Goal: Task Accomplishment & Management: Complete application form

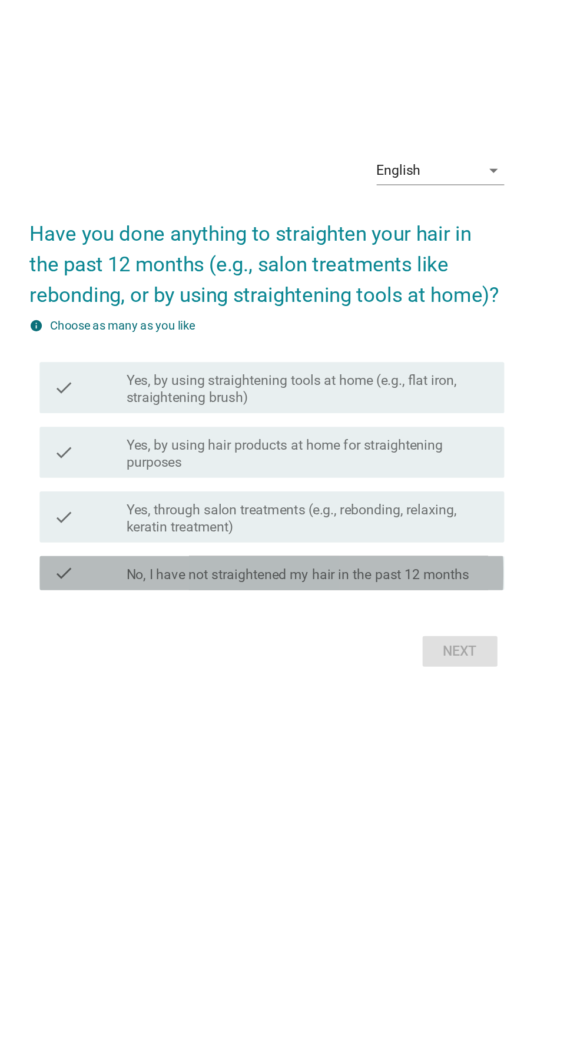
click at [170, 651] on div "check" at bounding box center [166, 643] width 51 height 14
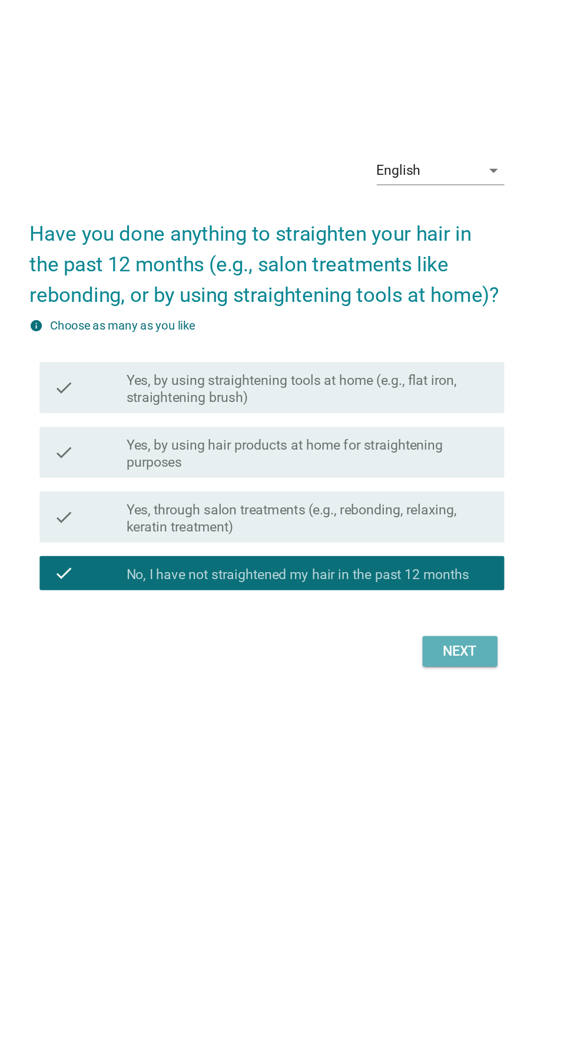
click at [423, 705] on div "Next" at bounding box center [422, 698] width 33 height 14
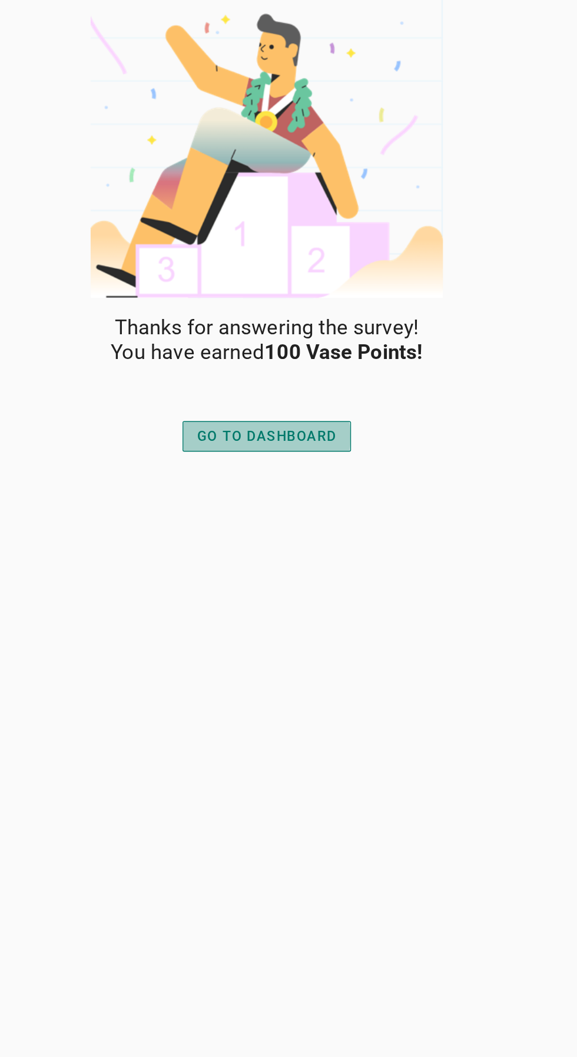
click at [262, 297] on div "GO TO DASHBOARD" at bounding box center [288, 302] width 97 height 14
